Goal: Task Accomplishment & Management: Manage account settings

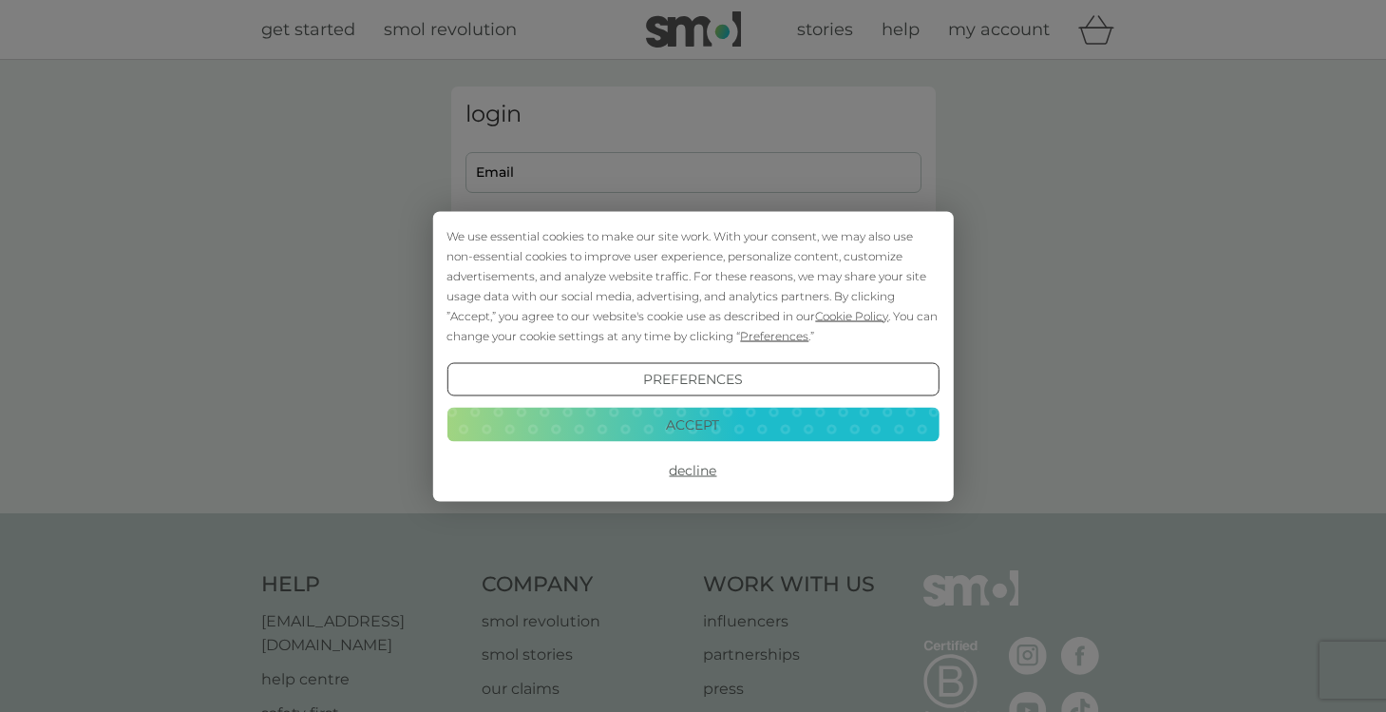
click at [704, 471] on button "Decline" at bounding box center [693, 470] width 492 height 34
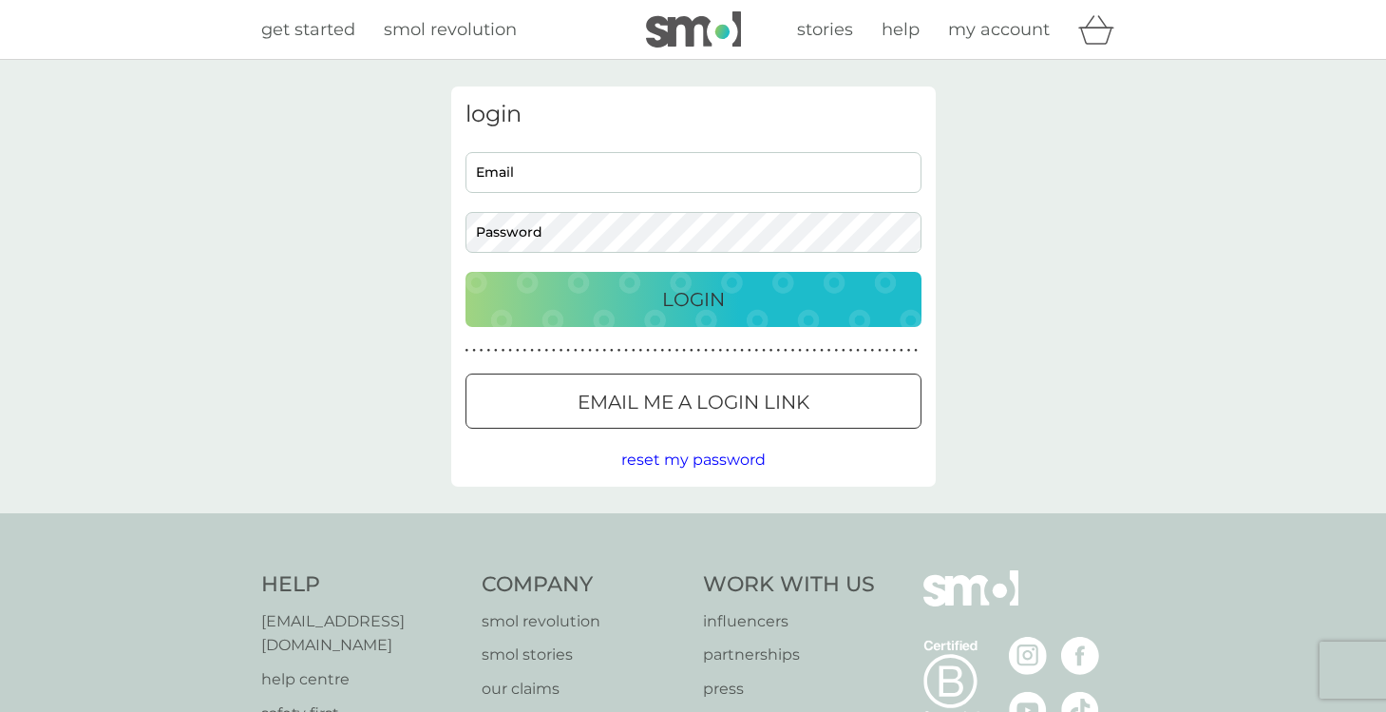
click at [631, 176] on input "Email" at bounding box center [694, 172] width 456 height 41
type input "gireeve@hotmail.com"
click at [466, 272] on button "Login" at bounding box center [694, 299] width 456 height 55
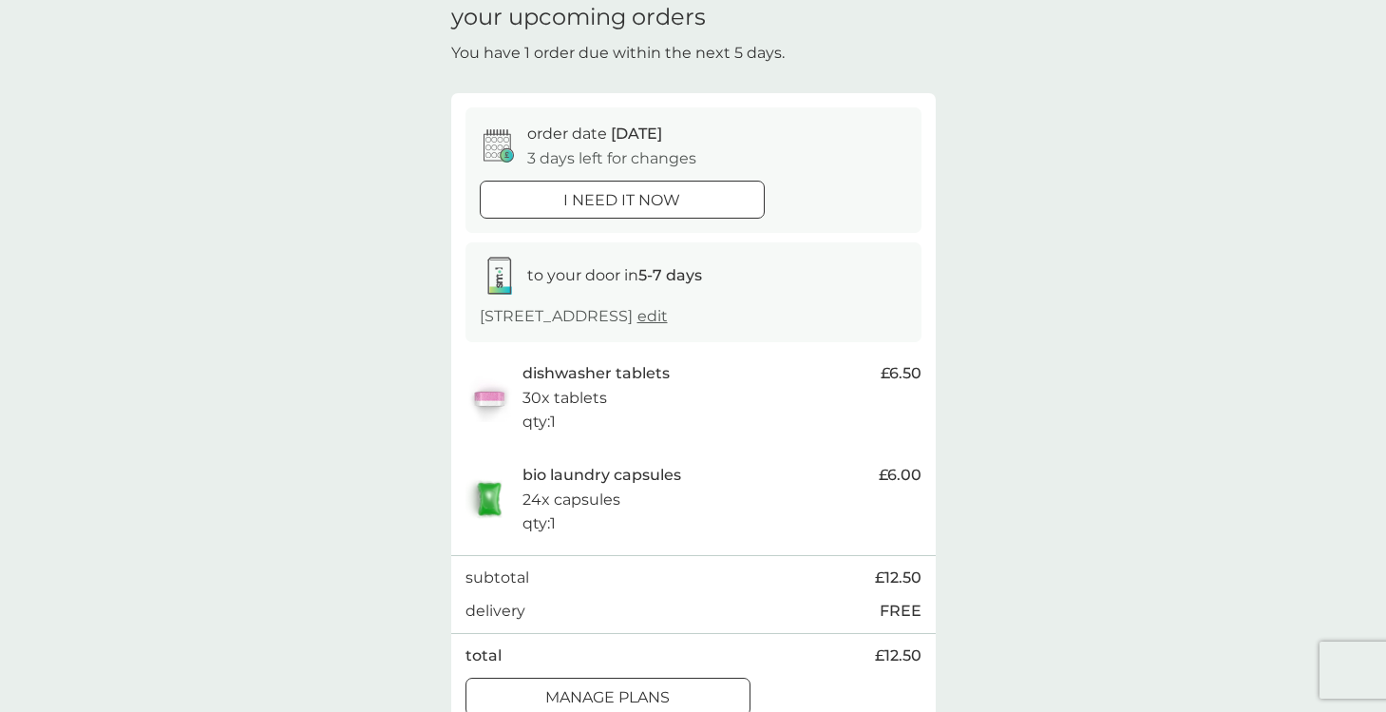
scroll to position [75, 0]
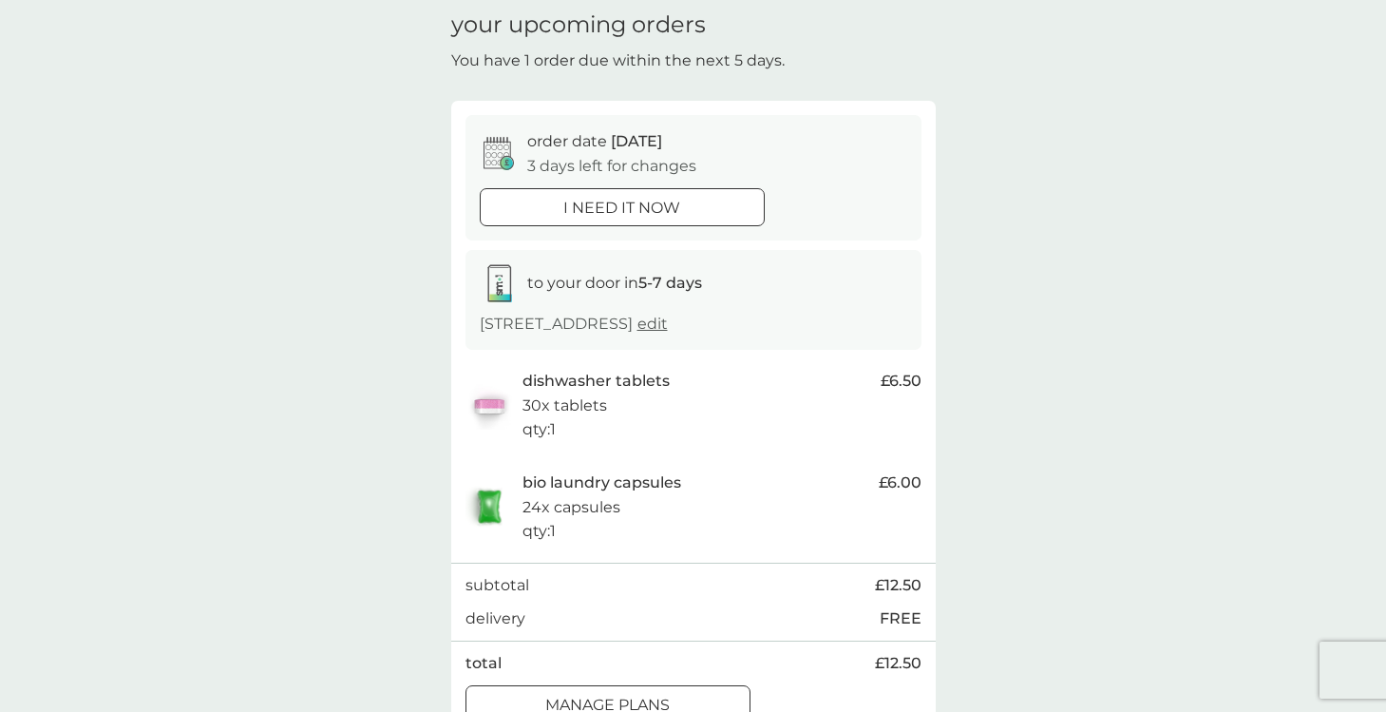
click at [638, 333] on span "edit" at bounding box center [653, 324] width 30 height 18
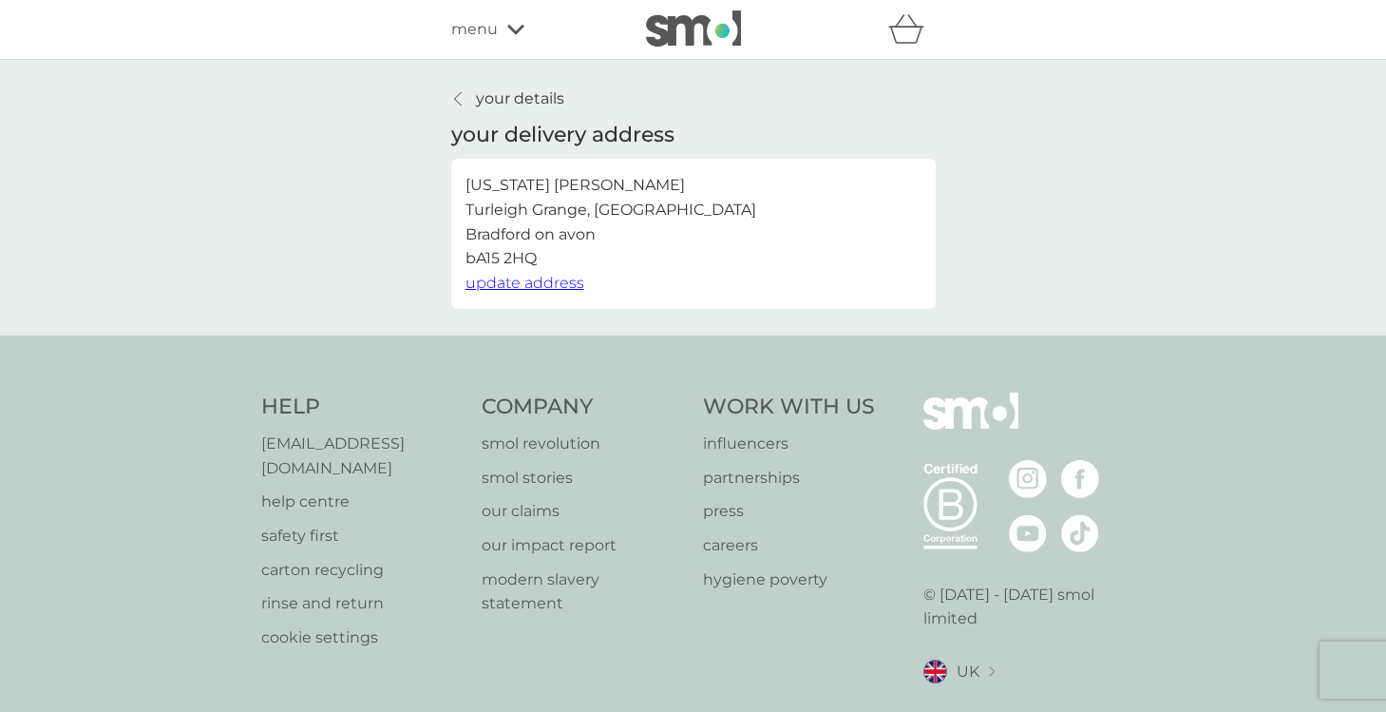
click at [455, 97] on icon at bounding box center [457, 98] width 7 height 13
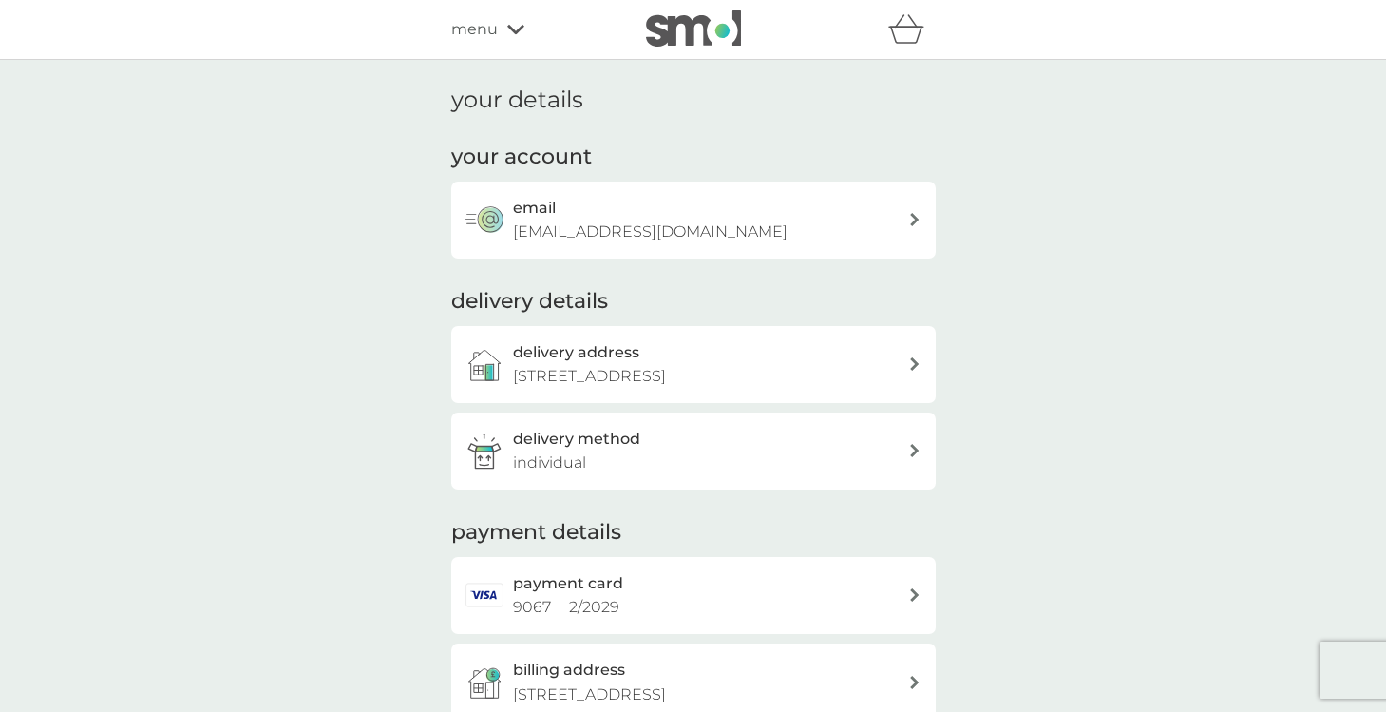
click at [503, 14] on div "refer a friend & you BOTH save smol impact smol shop your smol plans your upcom…" at bounding box center [693, 29] width 485 height 38
click at [503, 25] on div "menu" at bounding box center [532, 29] width 162 height 25
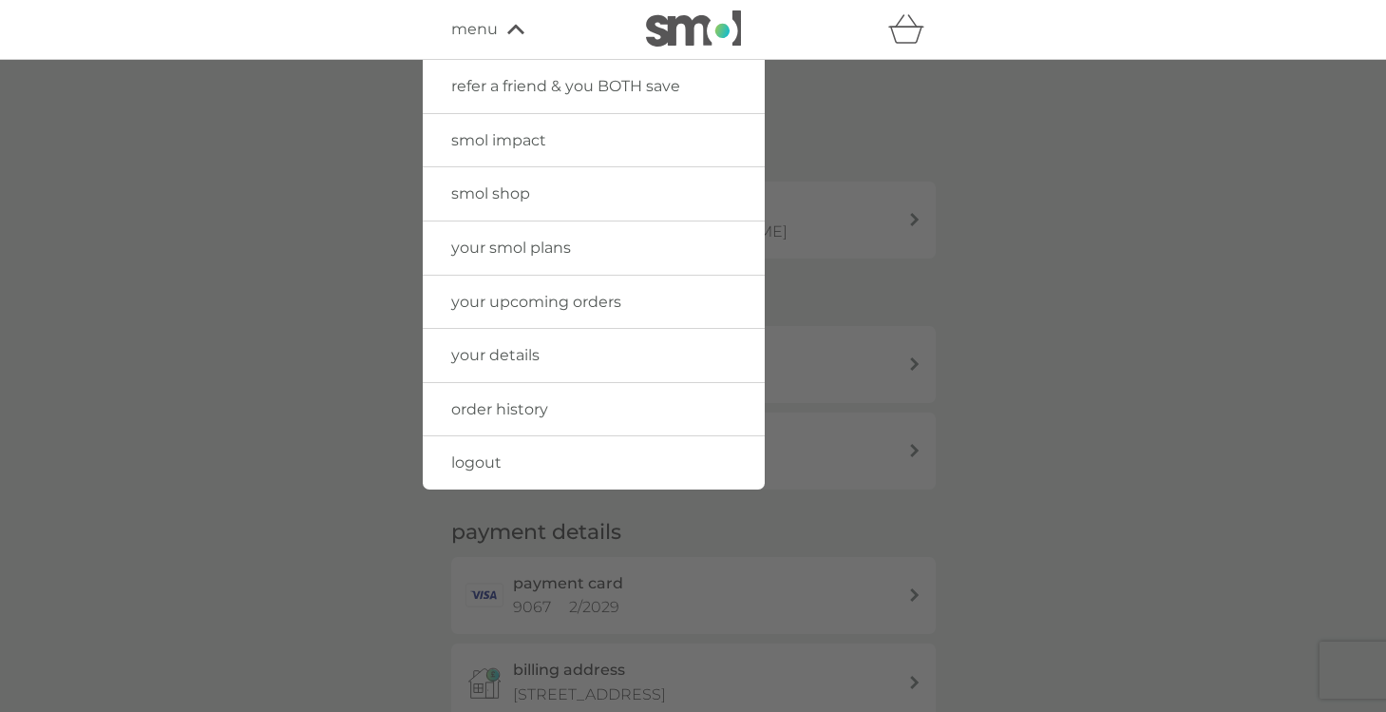
click at [532, 300] on span "your upcoming orders" at bounding box center [536, 302] width 170 height 18
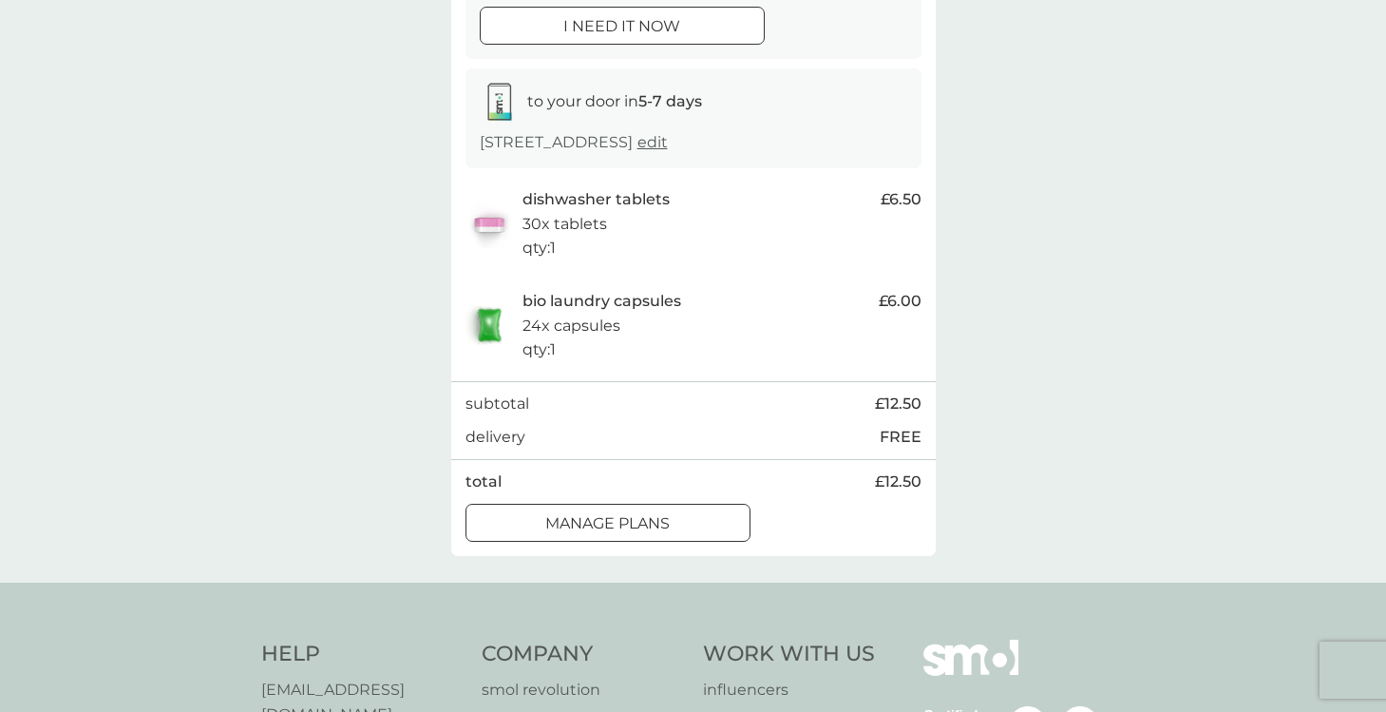
scroll to position [259, 0]
click at [652, 533] on p "manage plans" at bounding box center [607, 520] width 124 height 25
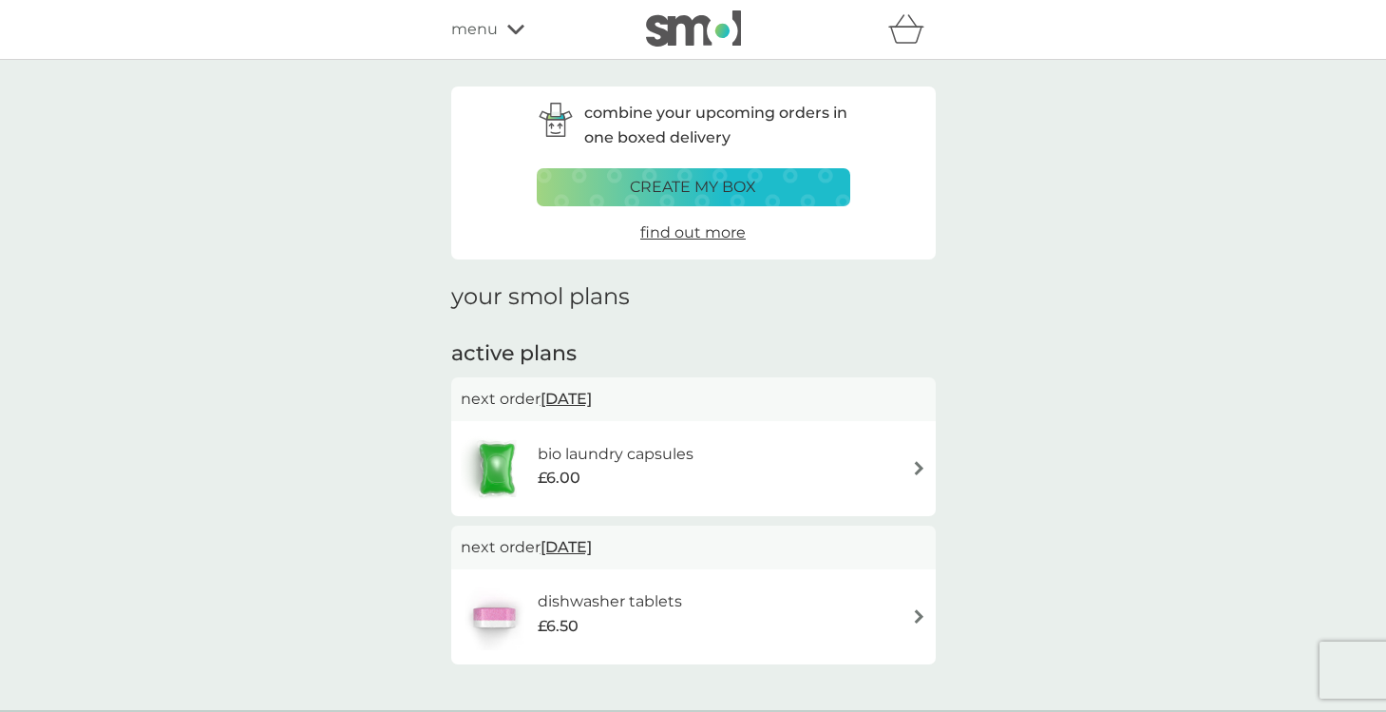
click at [727, 449] on div "bio laundry capsules £6.00" at bounding box center [694, 468] width 466 height 67
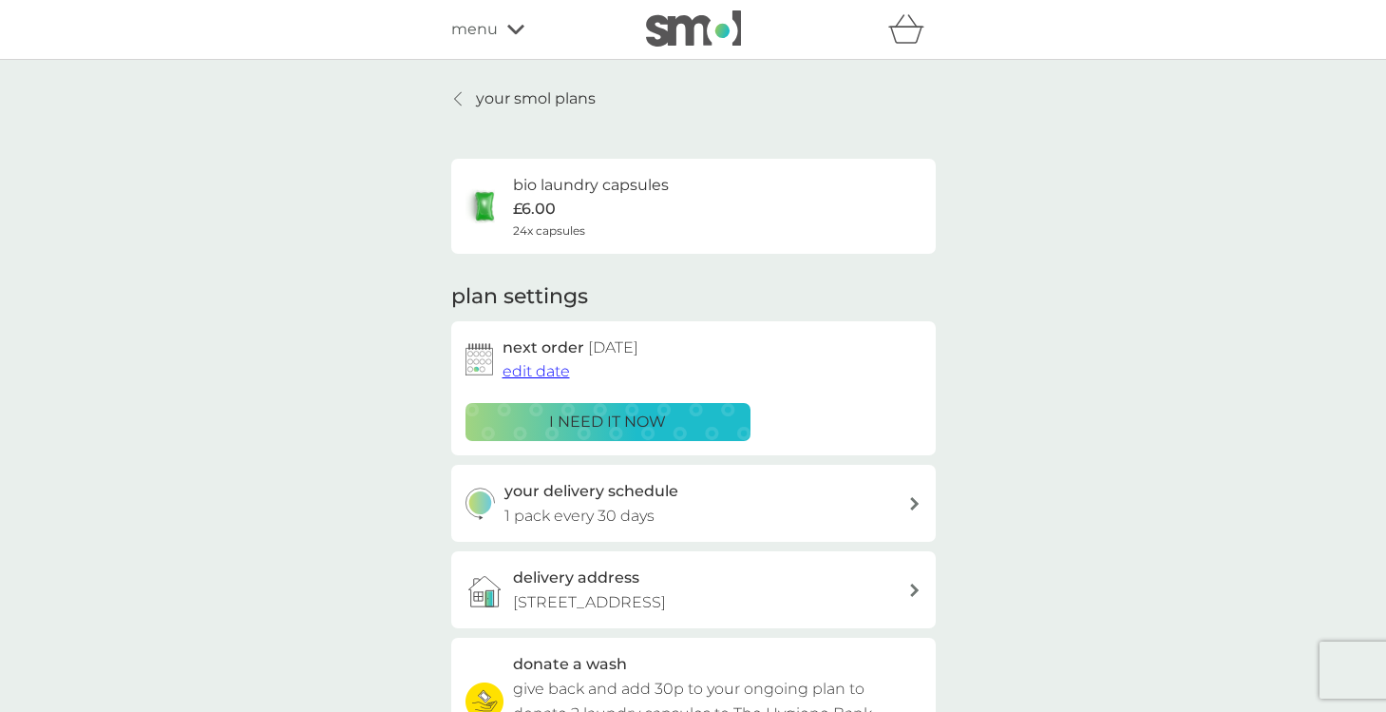
click at [556, 374] on span "edit date" at bounding box center [536, 371] width 67 height 18
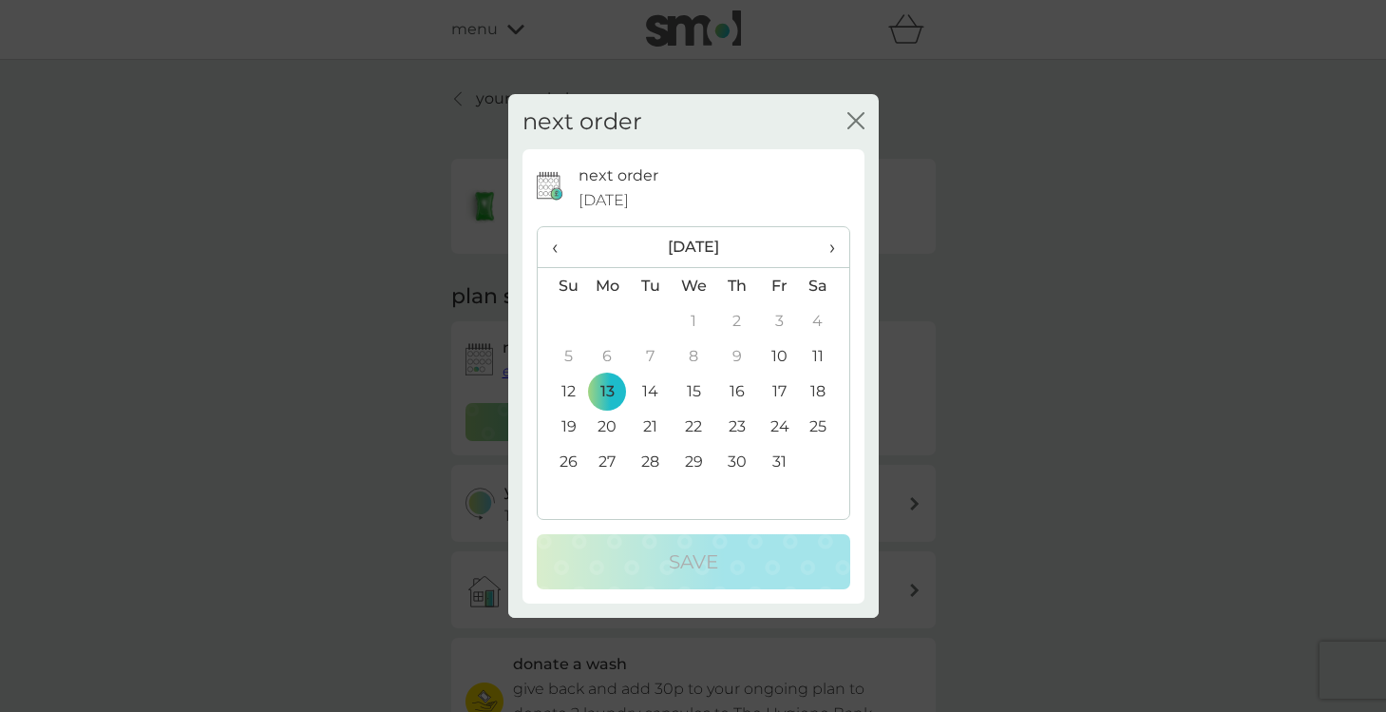
click at [604, 430] on td "20" at bounding box center [608, 426] width 44 height 35
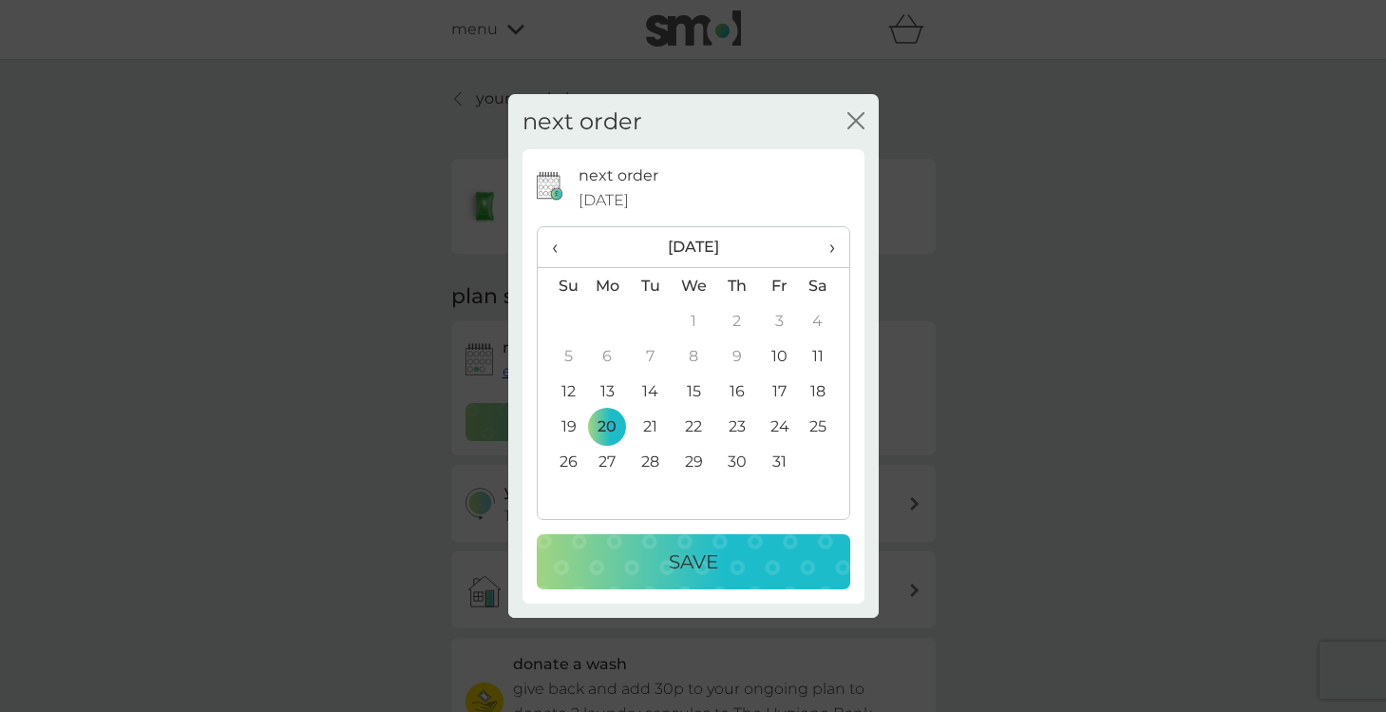
click at [647, 563] on div "Save" at bounding box center [694, 561] width 276 height 30
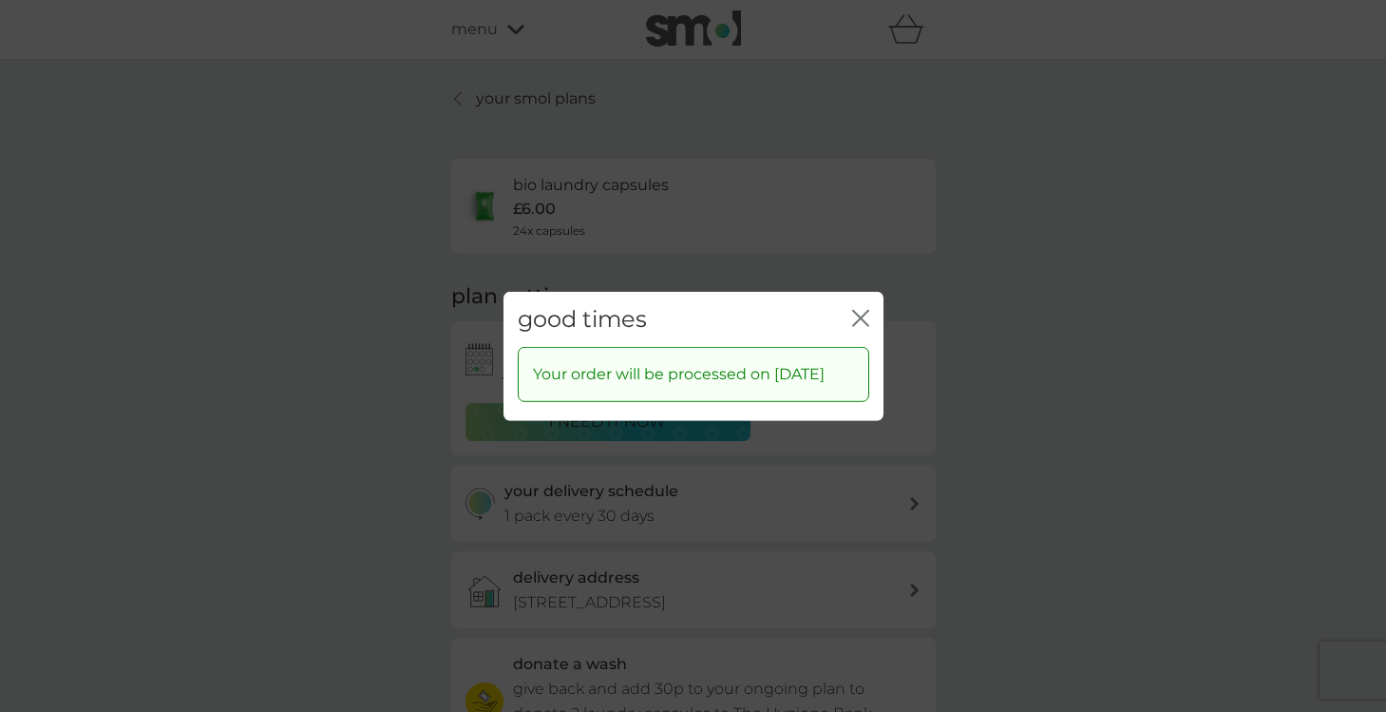
click at [864, 309] on icon "close" at bounding box center [860, 317] width 17 height 17
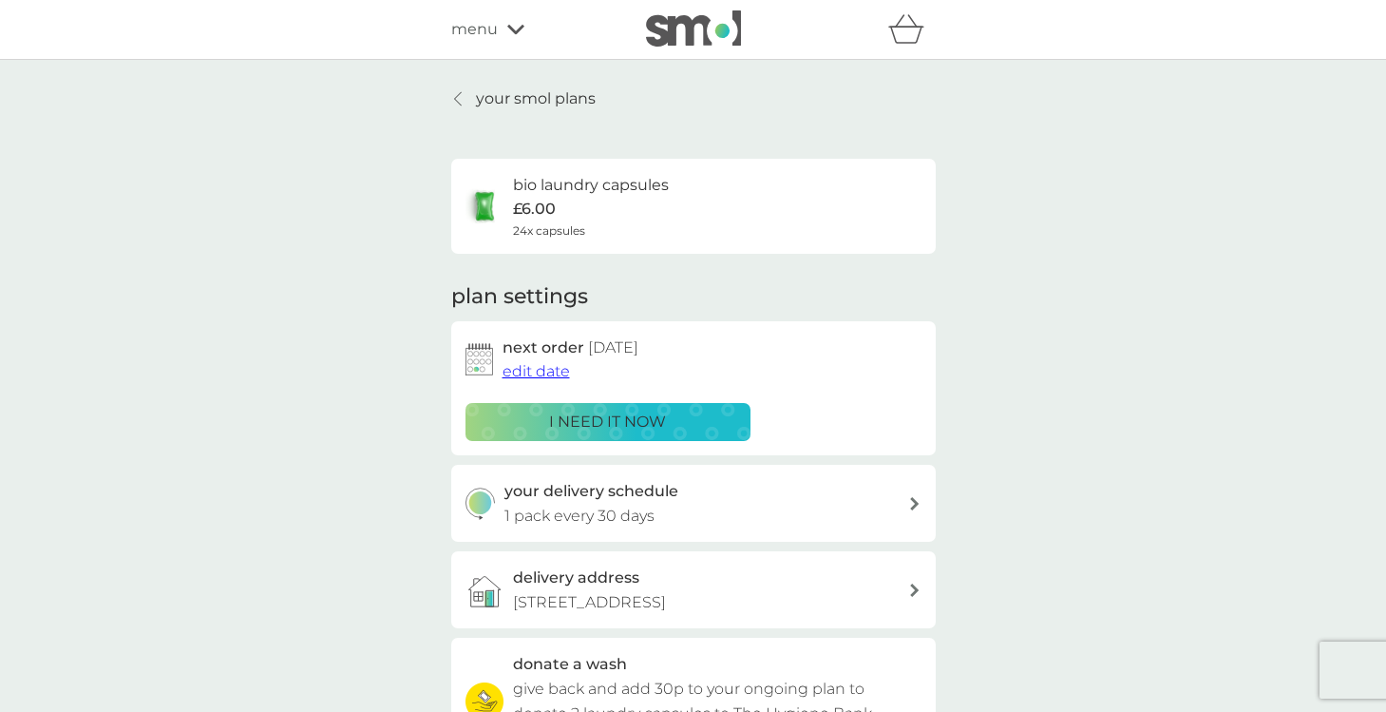
click at [550, 101] on p "your smol plans" at bounding box center [536, 98] width 120 height 25
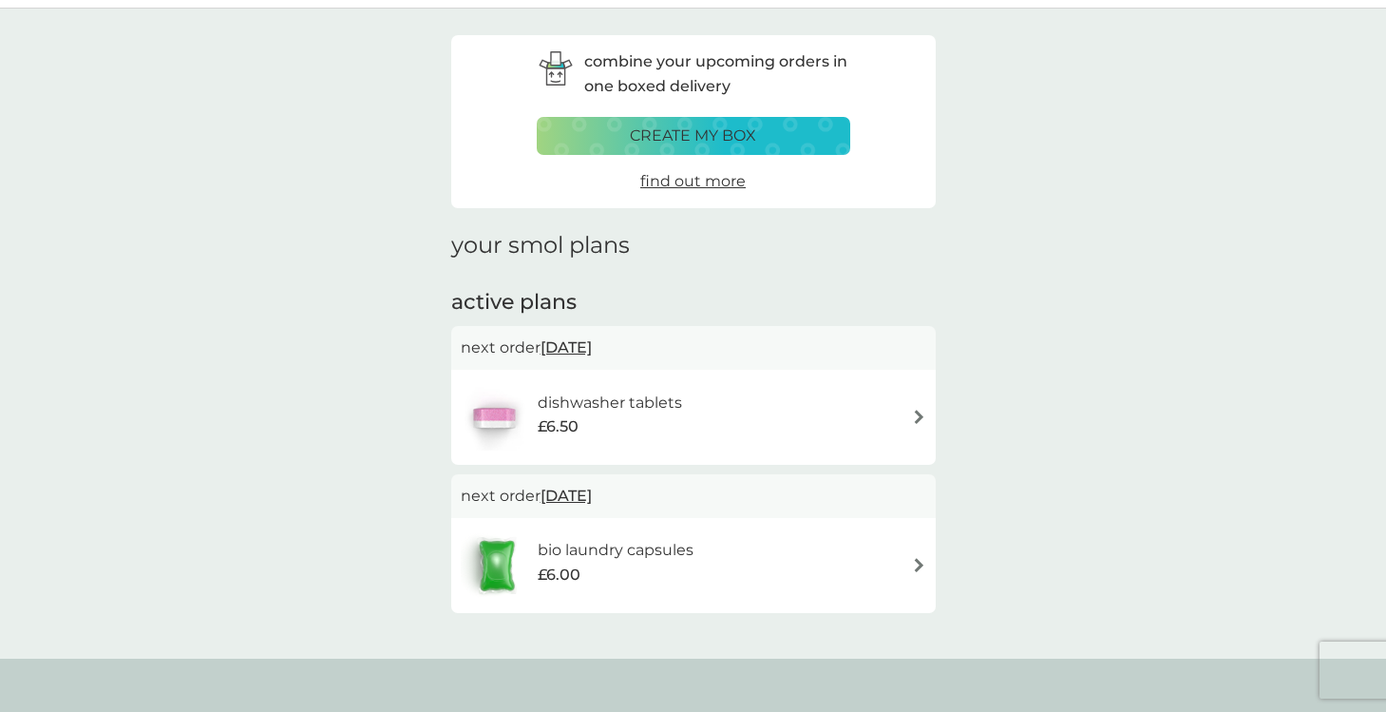
scroll to position [71, 0]
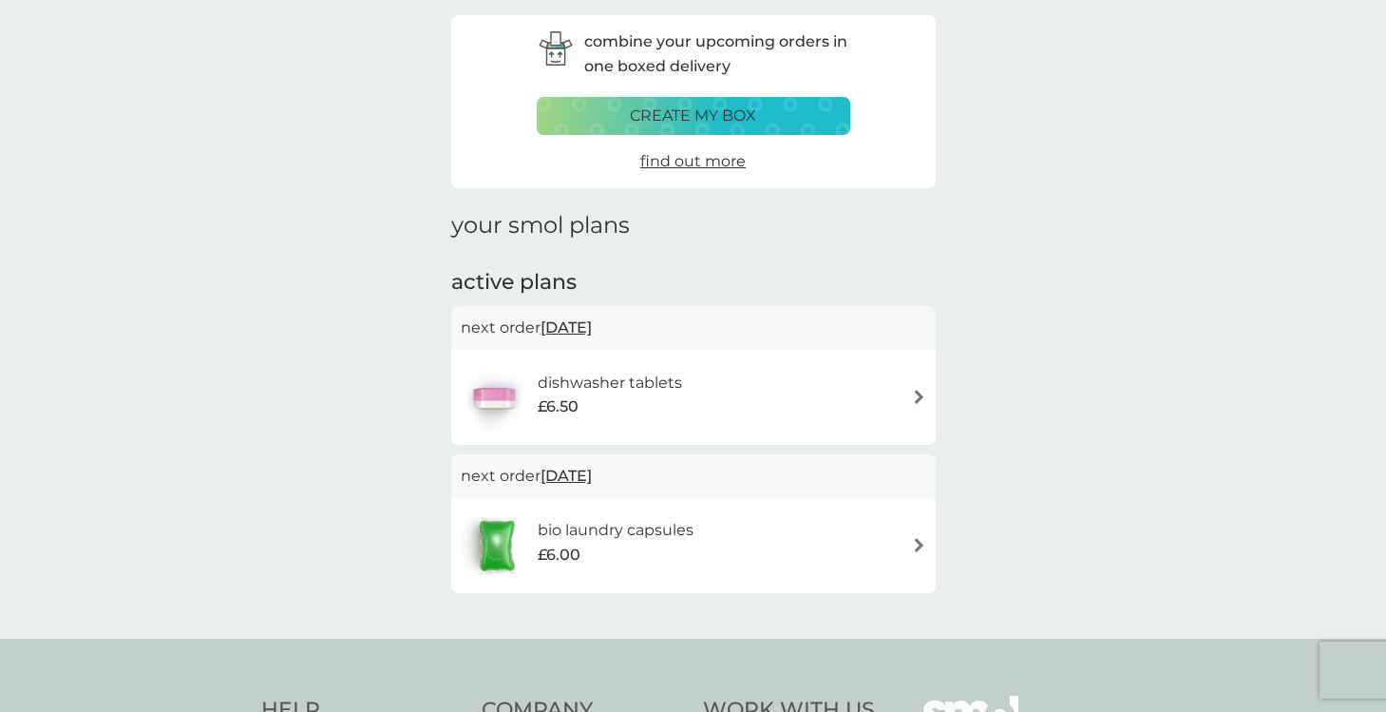
click at [591, 325] on span "13 Oct 2025" at bounding box center [566, 327] width 51 height 37
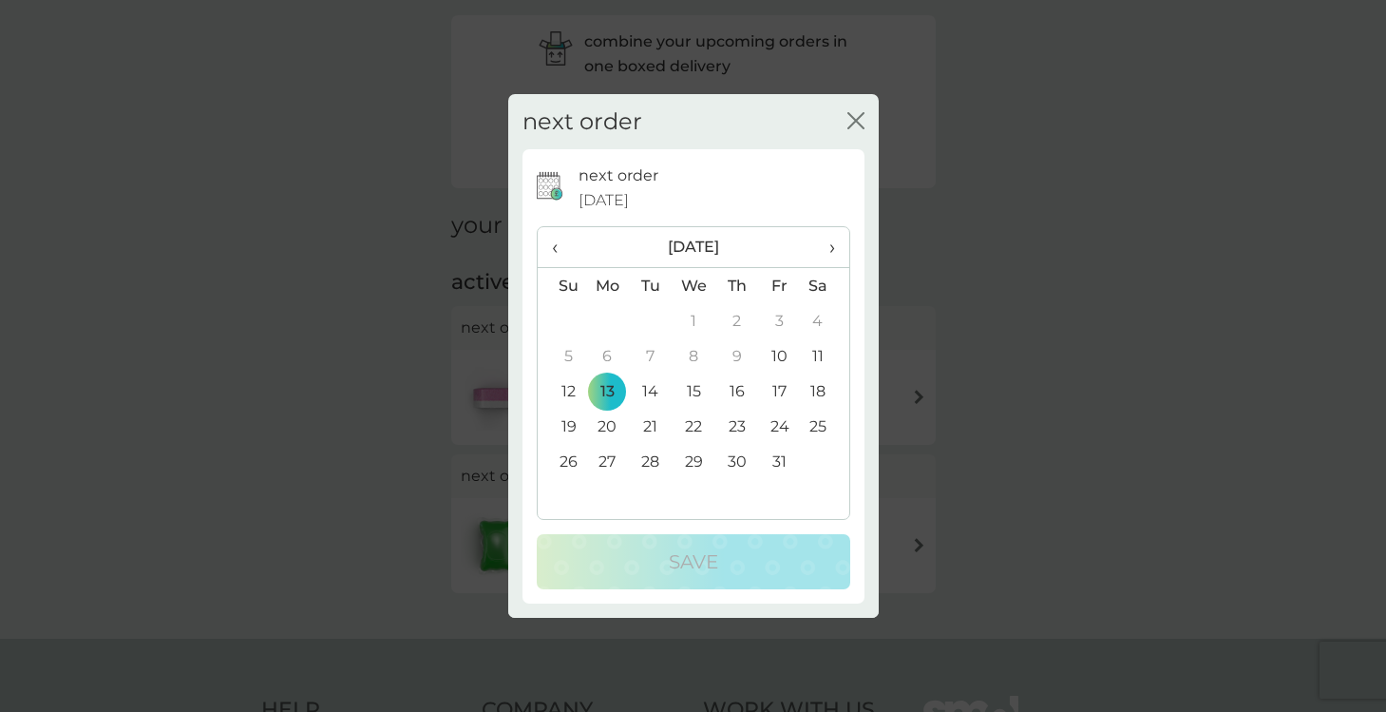
click at [605, 428] on td "20" at bounding box center [608, 426] width 44 height 35
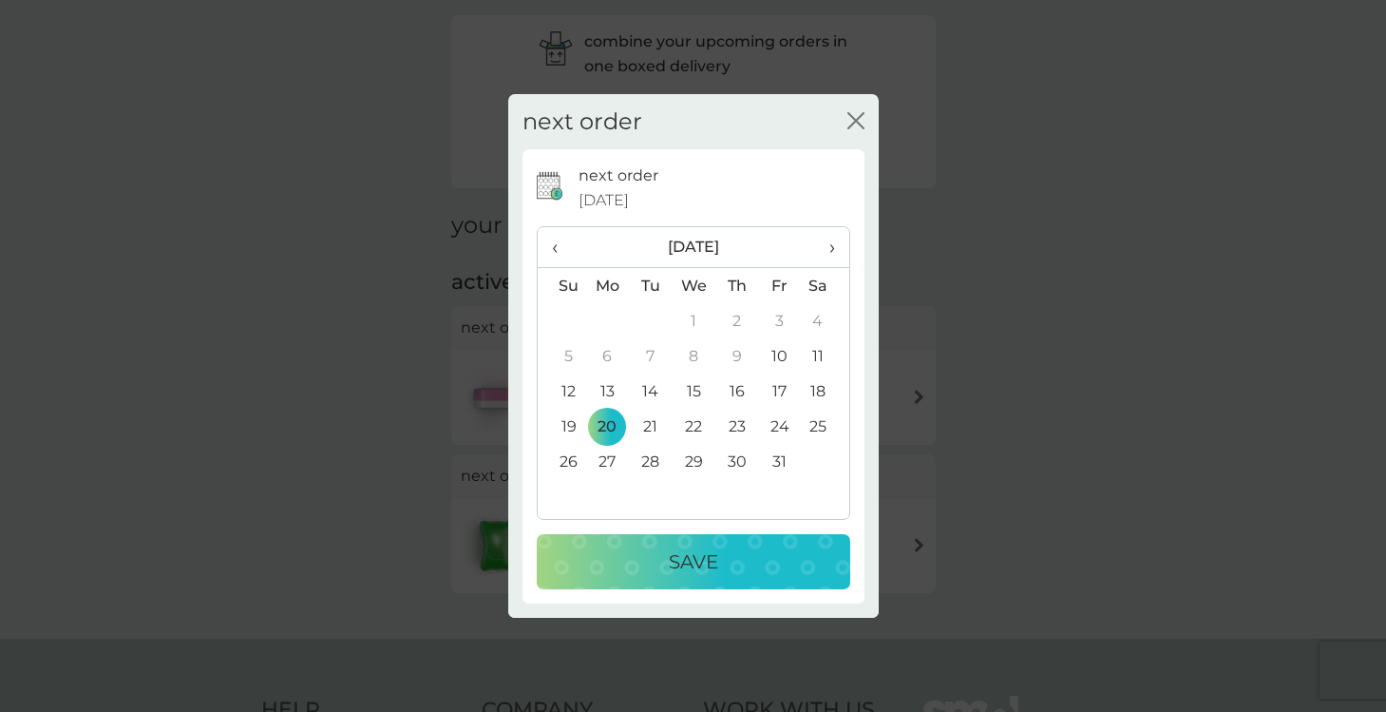
click at [647, 564] on div "Save" at bounding box center [694, 561] width 276 height 30
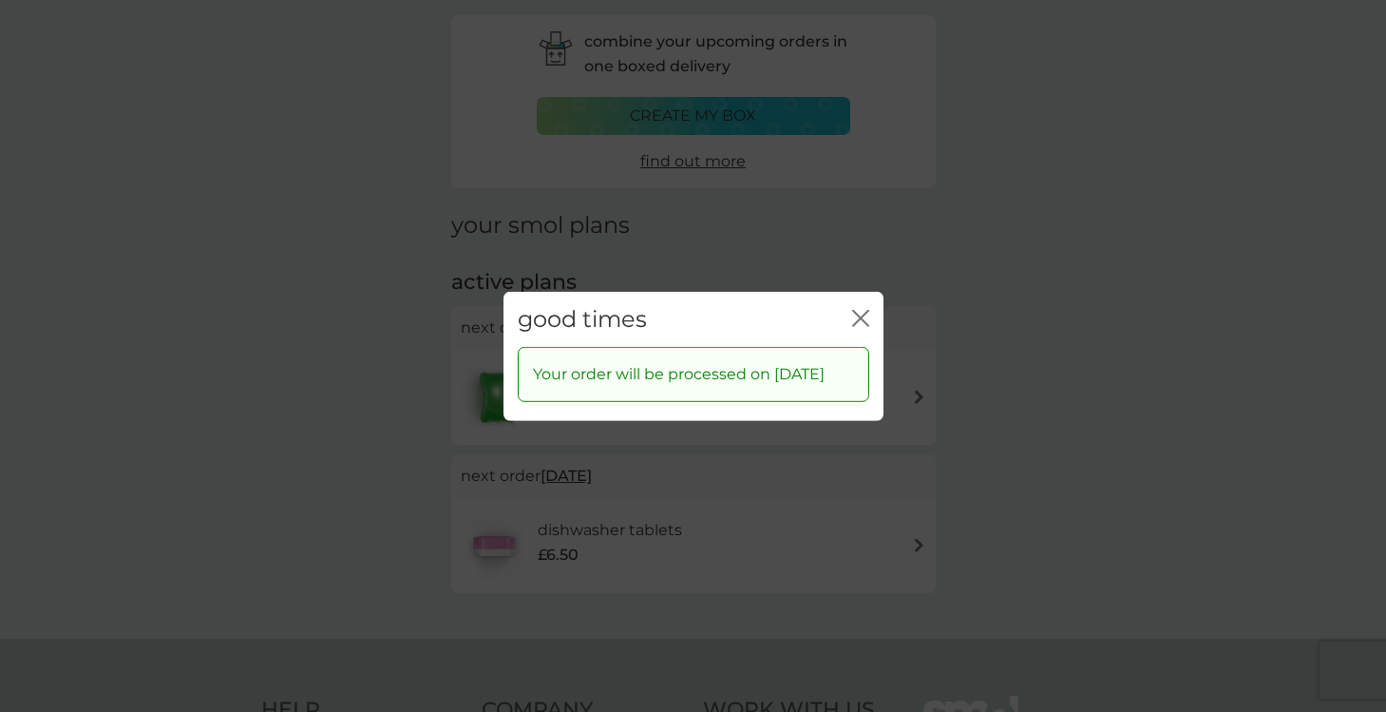
click at [863, 310] on icon "close" at bounding box center [865, 317] width 8 height 15
